Goal: Task Accomplishment & Management: Manage account settings

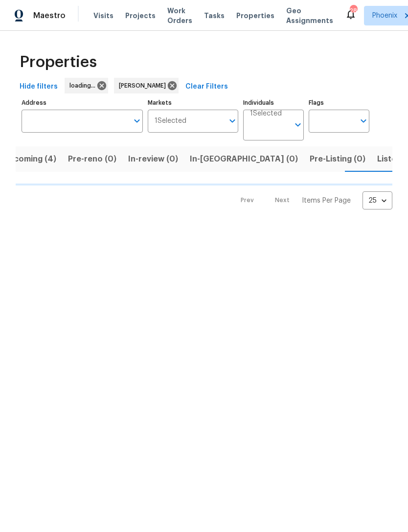
scroll to position [0, 20]
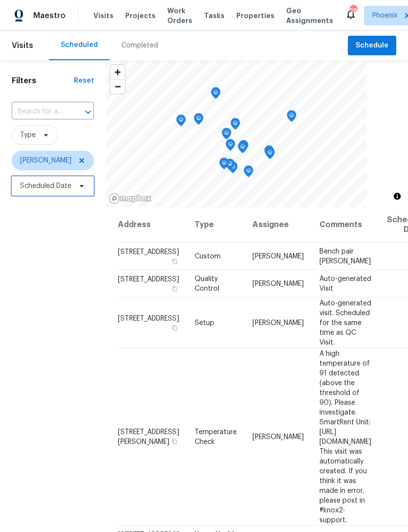
click at [43, 190] on span "Scheduled Date" at bounding box center [45, 186] width 51 height 10
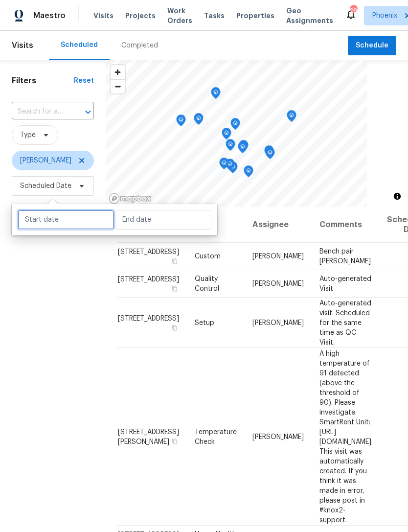
click at [67, 218] on input "text" at bounding box center [66, 220] width 96 height 20
select select "8"
select select "2025"
select select "9"
select select "2025"
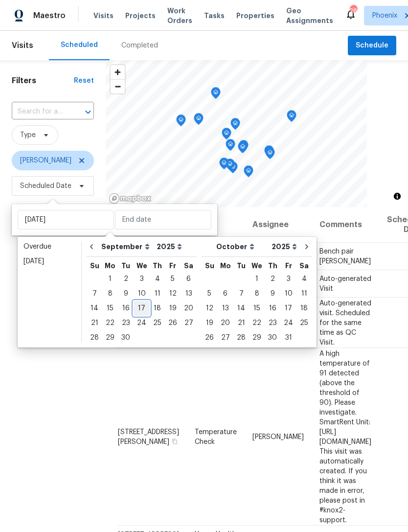
click at [142, 306] on div "17" at bounding box center [142, 309] width 16 height 14
type input "Wed, Sep 17"
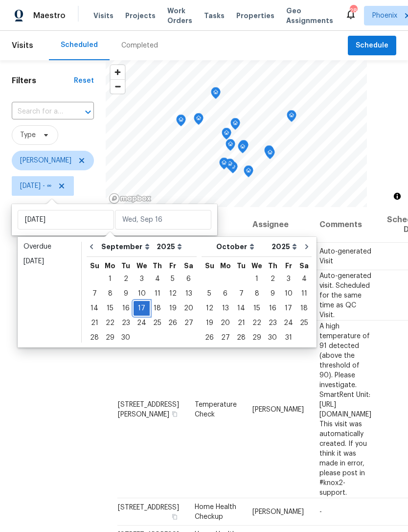
click at [139, 305] on div "17" at bounding box center [142, 309] width 16 height 14
type input "Wed, Sep 17"
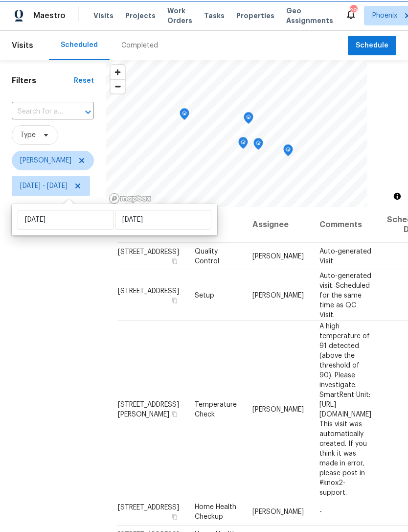
click at [293, 151] on icon "Map marker" at bounding box center [288, 150] width 10 height 12
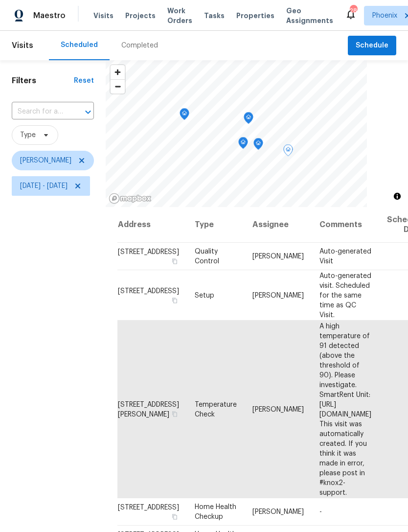
click at [263, 144] on icon "Map marker" at bounding box center [258, 144] width 9 height 11
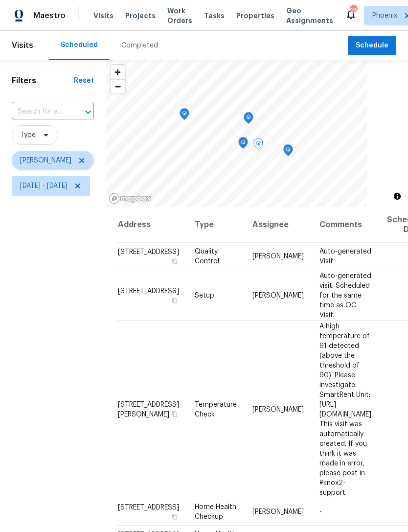
click at [293, 150] on icon "Map marker" at bounding box center [288, 150] width 9 height 11
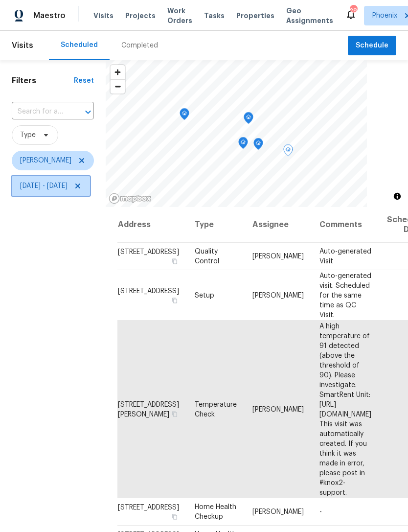
click at [82, 190] on icon at bounding box center [78, 186] width 8 height 8
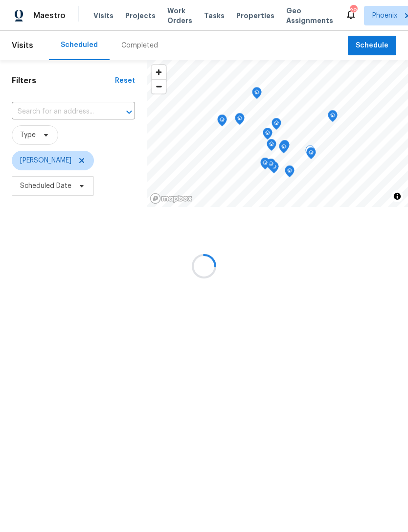
click at [61, 108] on input "text" at bounding box center [60, 111] width 96 height 15
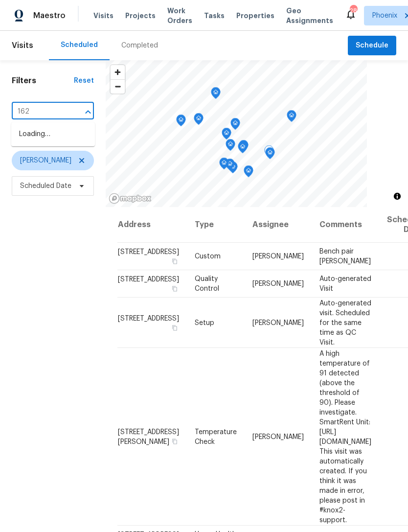
type input "1623"
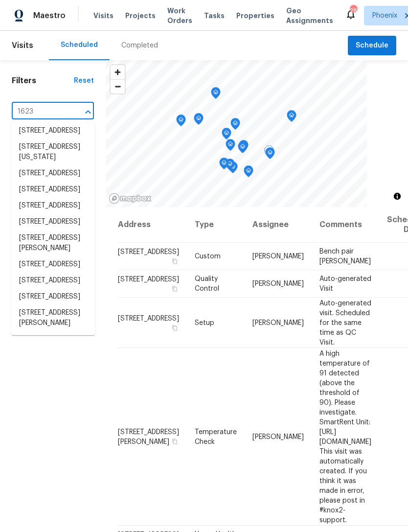
scroll to position [141, 0]
click at [54, 329] on li "1623 N Beverly, Mesa, AZ 85201" at bounding box center [53, 318] width 84 height 26
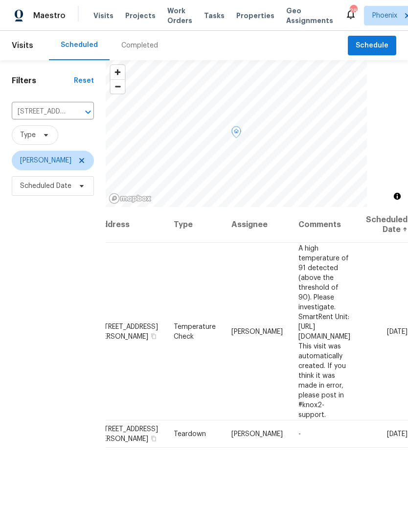
scroll to position [0, 77]
click at [0, 0] on icon at bounding box center [0, 0] width 0 height 0
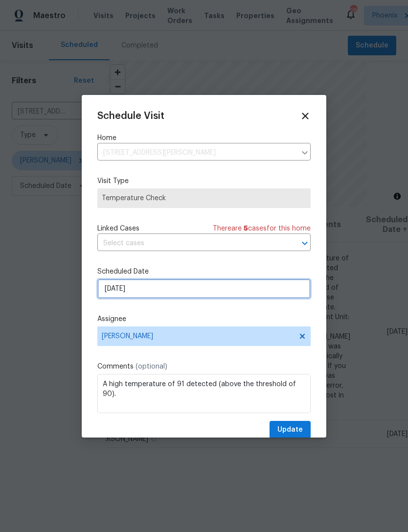
click at [208, 292] on input "9/17/2025" at bounding box center [203, 289] width 213 height 20
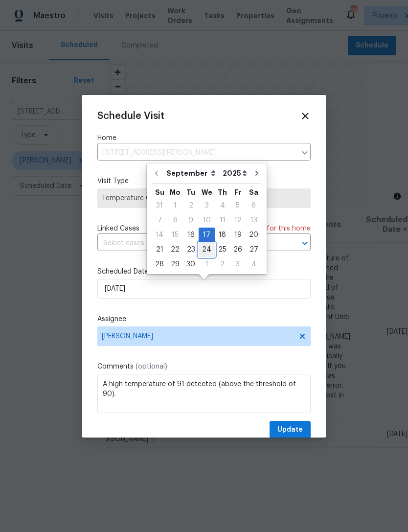
click at [207, 250] on div "24" at bounding box center [207, 250] width 16 height 14
type input "9/24/2025"
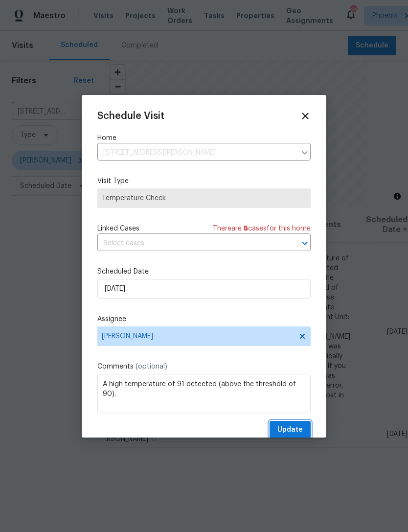
click at [288, 426] on span "Update" at bounding box center [290, 430] width 25 height 12
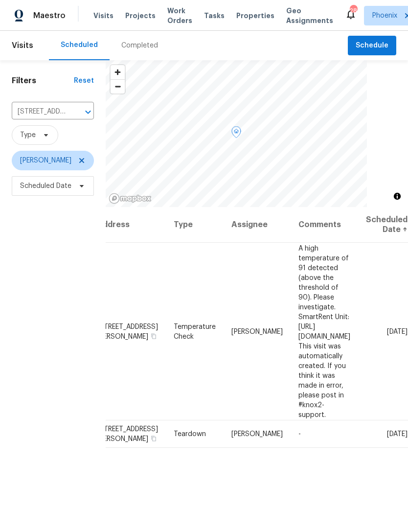
click at [77, 113] on icon "Clear" at bounding box center [75, 112] width 6 height 6
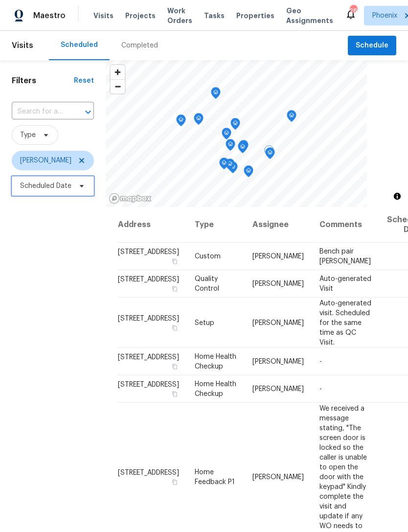
click at [35, 189] on span "Scheduled Date" at bounding box center [45, 186] width 51 height 10
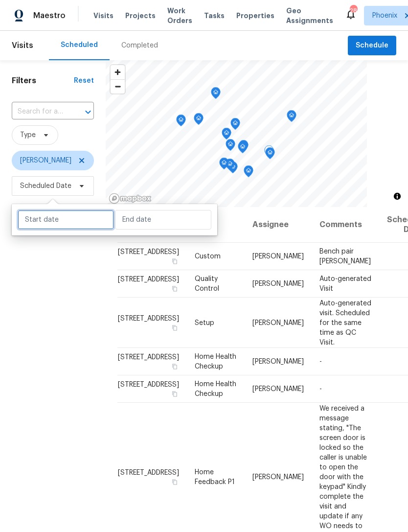
click at [55, 220] on input "text" at bounding box center [66, 220] width 96 height 20
select select "8"
select select "2025"
select select "9"
select select "2025"
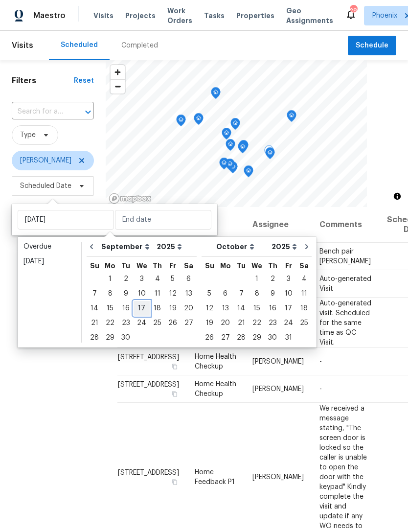
click at [143, 308] on div "17" at bounding box center [142, 309] width 16 height 14
type input "[DATE]"
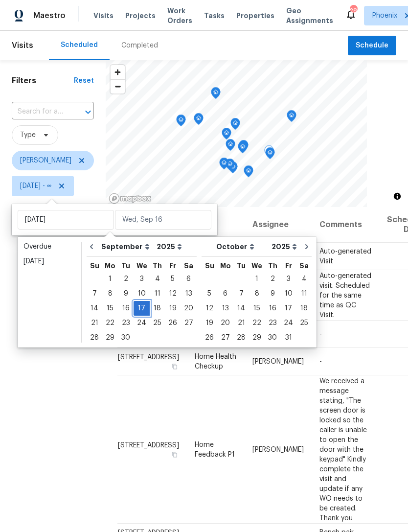
click at [138, 304] on div "17" at bounding box center [142, 309] width 16 height 14
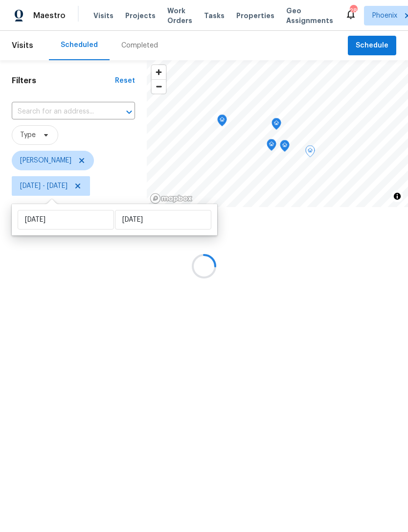
type input "Wed, Sep 17"
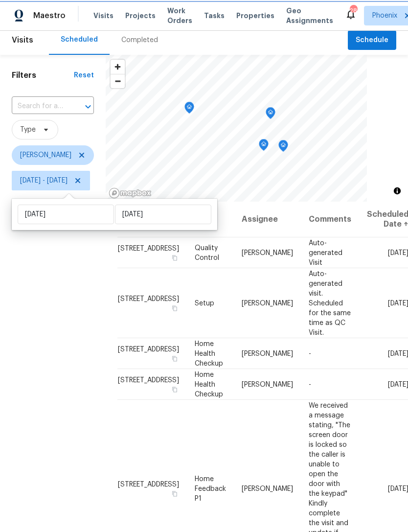
scroll to position [2, 0]
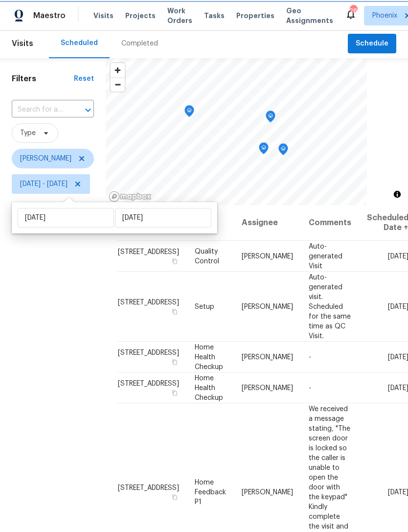
click at [288, 150] on icon "Map marker" at bounding box center [283, 149] width 9 height 11
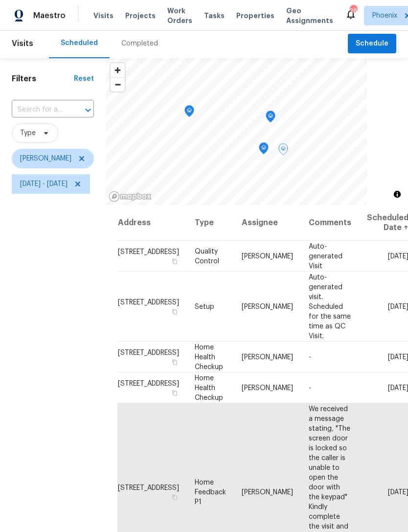
click at [268, 147] on icon "Map marker" at bounding box center [263, 148] width 9 height 11
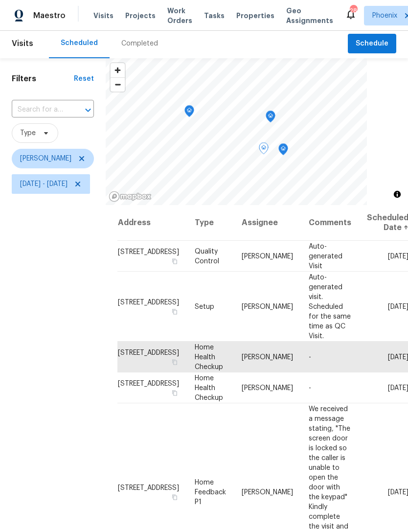
click at [275, 117] on icon "Map marker" at bounding box center [270, 116] width 9 height 11
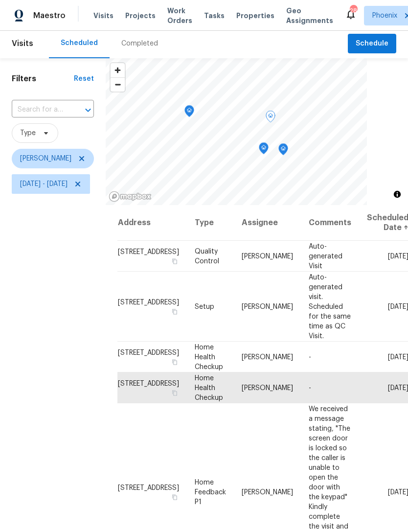
click at [194, 115] on icon "Map marker" at bounding box center [190, 111] width 10 height 12
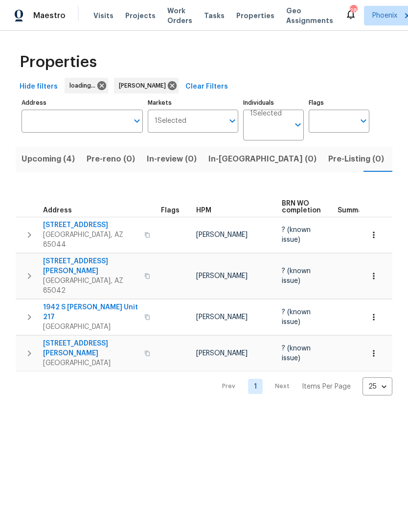
scroll to position [0, 20]
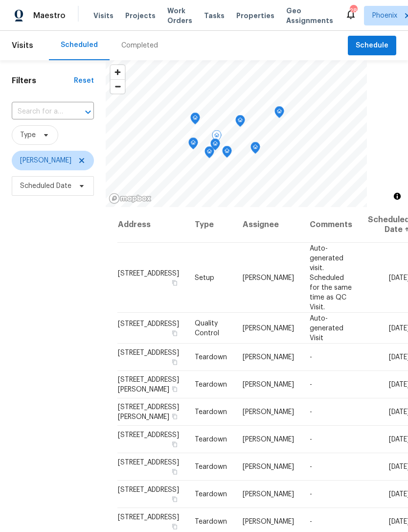
click at [0, 0] on icon at bounding box center [0, 0] width 0 height 0
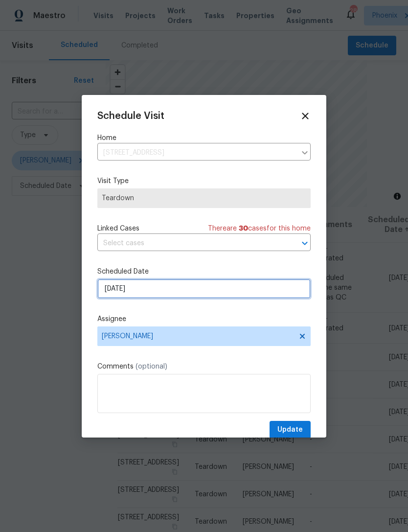
click at [199, 293] on input "9/21/2025" at bounding box center [203, 289] width 213 height 20
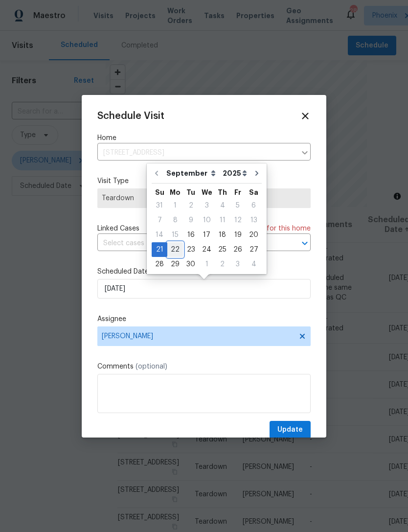
click at [175, 249] on div "22" at bounding box center [175, 250] width 16 height 14
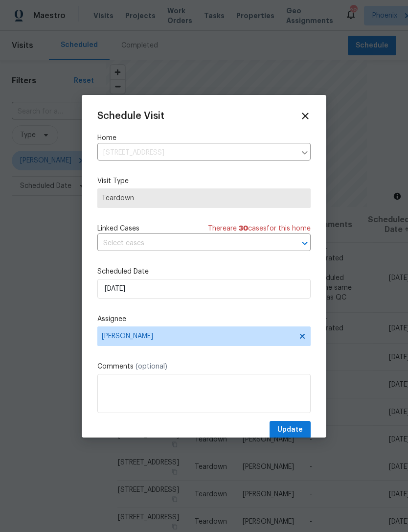
type input "9/22/2025"
click at [297, 429] on span "Update" at bounding box center [290, 430] width 25 height 12
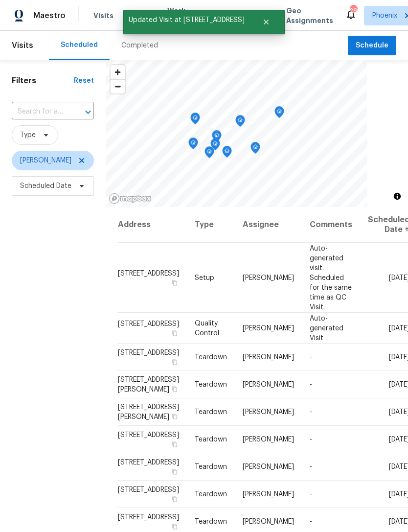
click at [63, 290] on div "Filters Reset ​ Type Eric Scott Scheduled Date" at bounding box center [53, 346] width 106 height 573
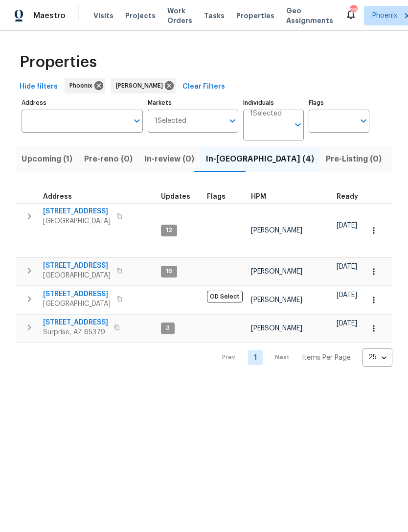
click at [64, 318] on span "[STREET_ADDRESS]" at bounding box center [75, 323] width 65 height 10
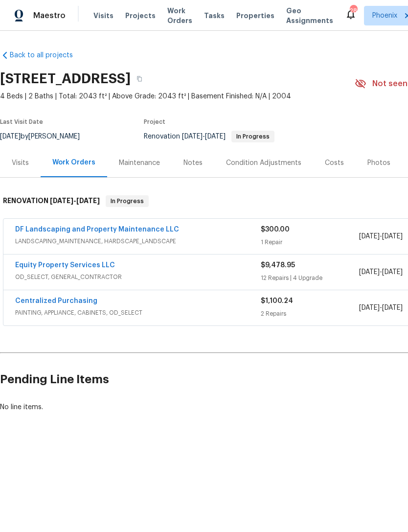
click at [34, 264] on link "Equity Property Services LLC" at bounding box center [65, 265] width 100 height 7
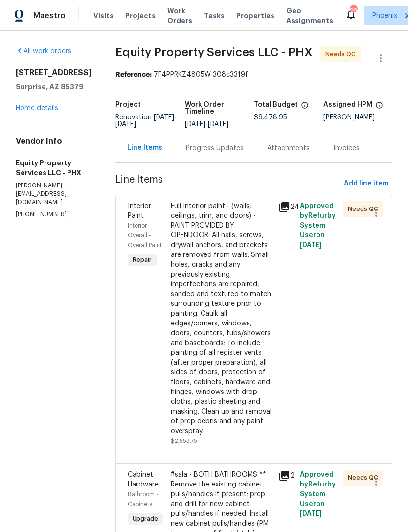
click at [199, 157] on div "Progress Updates" at bounding box center [214, 148] width 81 height 29
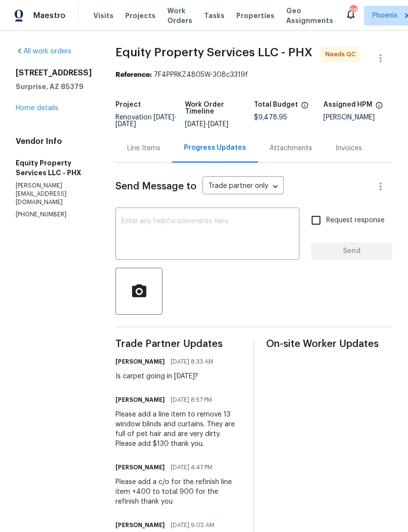
click at [135, 153] on div "Line Items" at bounding box center [143, 148] width 33 height 10
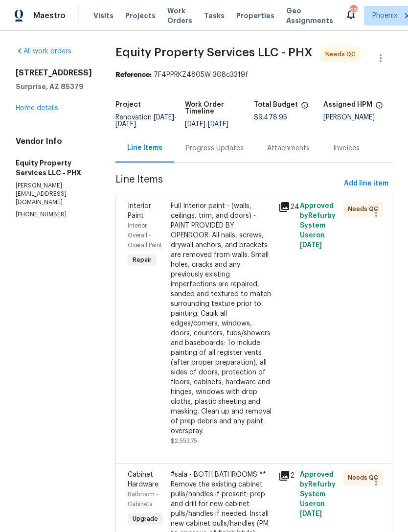
click at [30, 112] on link "Home details" at bounding box center [37, 108] width 43 height 7
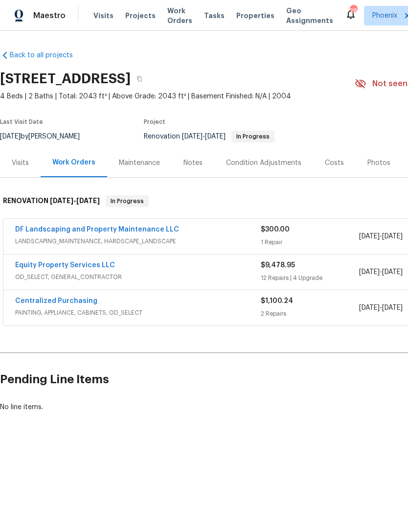
click at [58, 228] on link "DF Landscaping and Property Maintenance LLC" at bounding box center [97, 229] width 164 height 7
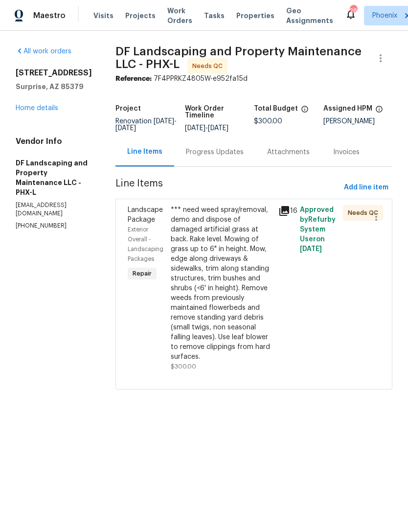
click at [213, 161] on div "Progress Updates" at bounding box center [214, 152] width 81 height 29
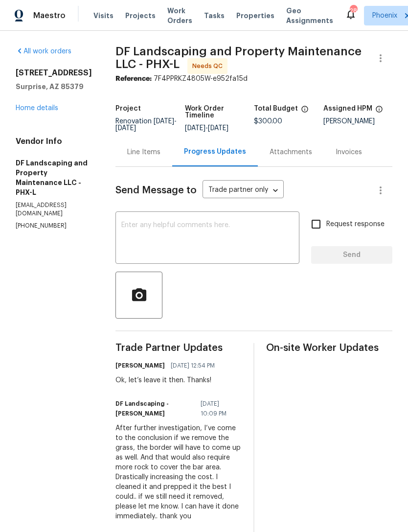
click at [28, 110] on link "Home details" at bounding box center [37, 108] width 43 height 7
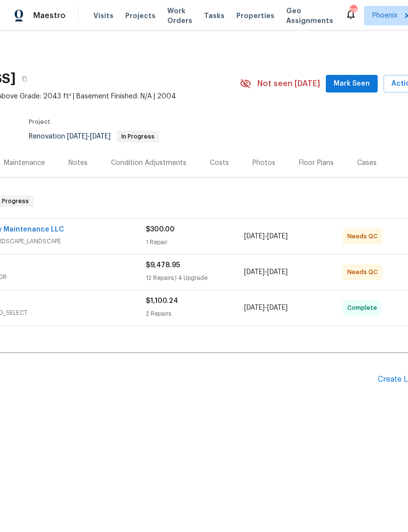
scroll to position [0, 115]
click at [362, 87] on span "Mark Seen" at bounding box center [352, 84] width 36 height 12
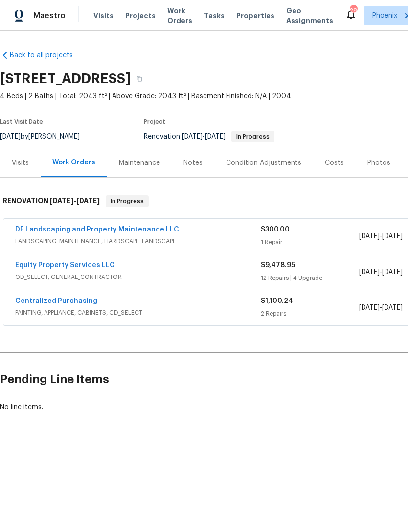
scroll to position [0, 0]
click at [46, 268] on link "Equity Property Services LLC" at bounding box center [65, 265] width 100 height 7
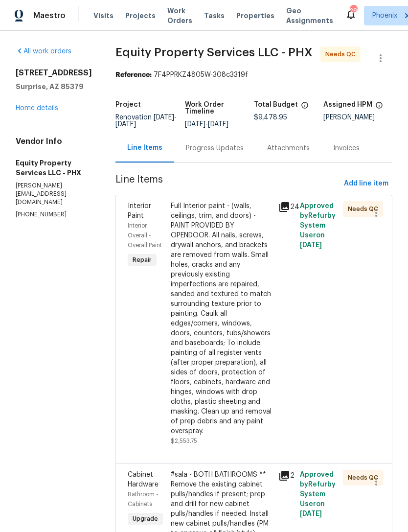
click at [214, 310] on div "Full Interior paint - (walls, ceilings, trim, and doors) - PAINT PROVIDED BY OP…" at bounding box center [222, 318] width 102 height 235
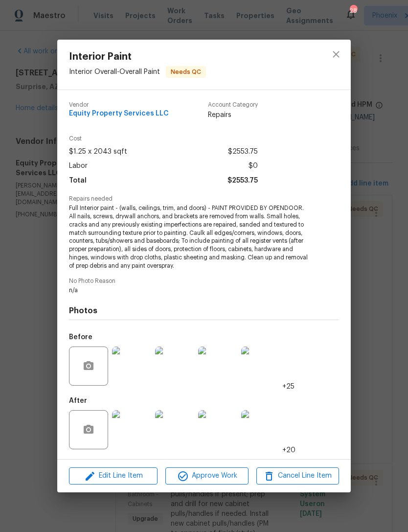
click at [128, 368] on img at bounding box center [131, 366] width 39 height 39
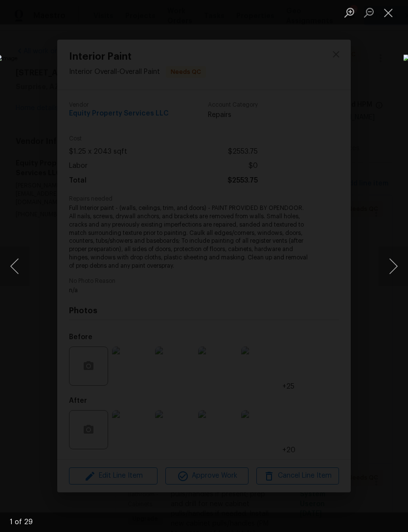
click at [394, 268] on button "Next image" at bounding box center [393, 266] width 29 height 39
click at [390, 269] on button "Next image" at bounding box center [393, 266] width 29 height 39
click at [16, 270] on button "Previous image" at bounding box center [14, 266] width 29 height 39
click at [392, 268] on button "Next image" at bounding box center [393, 266] width 29 height 39
click at [394, 266] on button "Next image" at bounding box center [393, 266] width 29 height 39
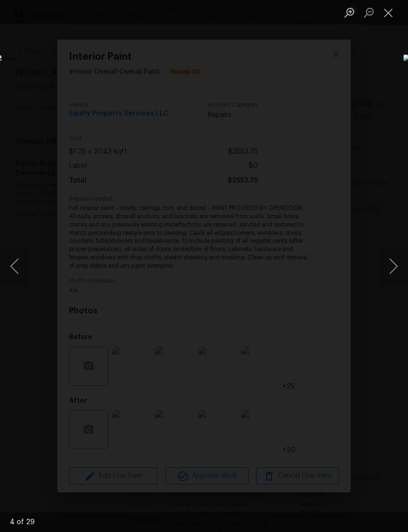
click at [394, 263] on button "Next image" at bounding box center [393, 266] width 29 height 39
click at [393, 263] on button "Next image" at bounding box center [393, 266] width 29 height 39
click at [395, 260] on button "Next image" at bounding box center [393, 266] width 29 height 39
click at [394, 260] on button "Next image" at bounding box center [393, 266] width 29 height 39
click at [394, 261] on button "Next image" at bounding box center [393, 266] width 29 height 39
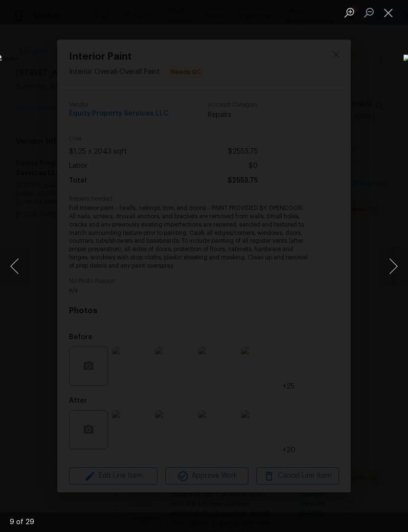
click at [394, 261] on button "Next image" at bounding box center [393, 266] width 29 height 39
click at [395, 260] on button "Next image" at bounding box center [393, 266] width 29 height 39
click at [393, 264] on button "Next image" at bounding box center [393, 266] width 29 height 39
click at [395, 263] on button "Next image" at bounding box center [393, 266] width 29 height 39
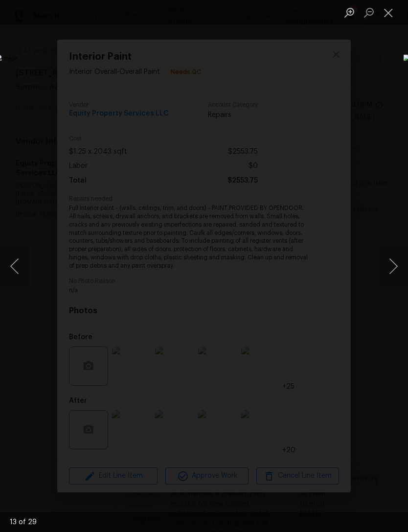
click at [392, 265] on button "Next image" at bounding box center [393, 266] width 29 height 39
